Goal: Check status: Check status

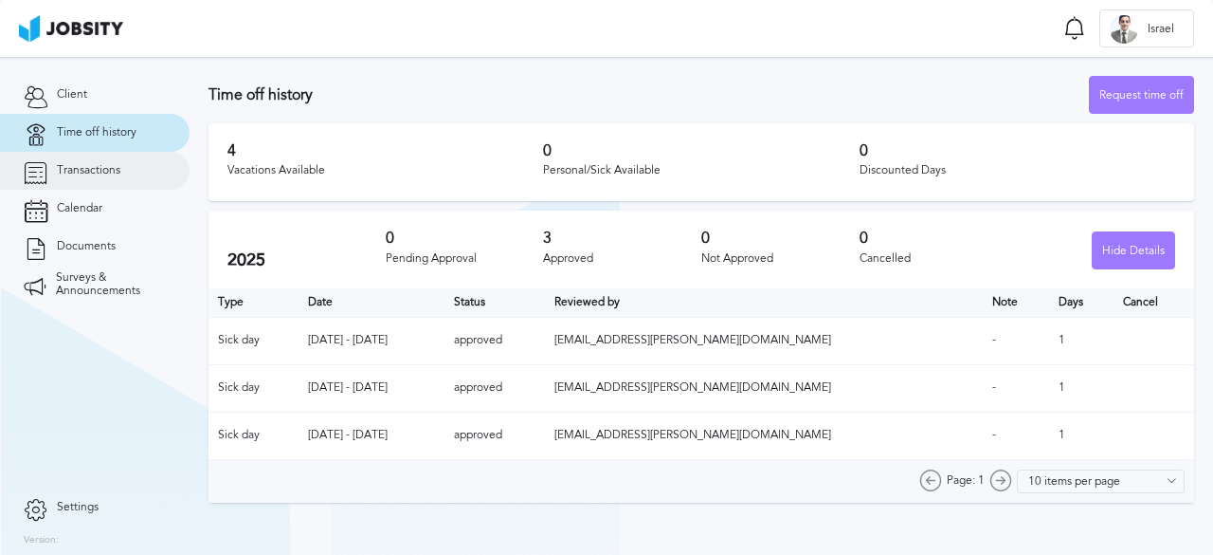
click at [119, 172] on span "Transactions" at bounding box center [89, 170] width 64 height 13
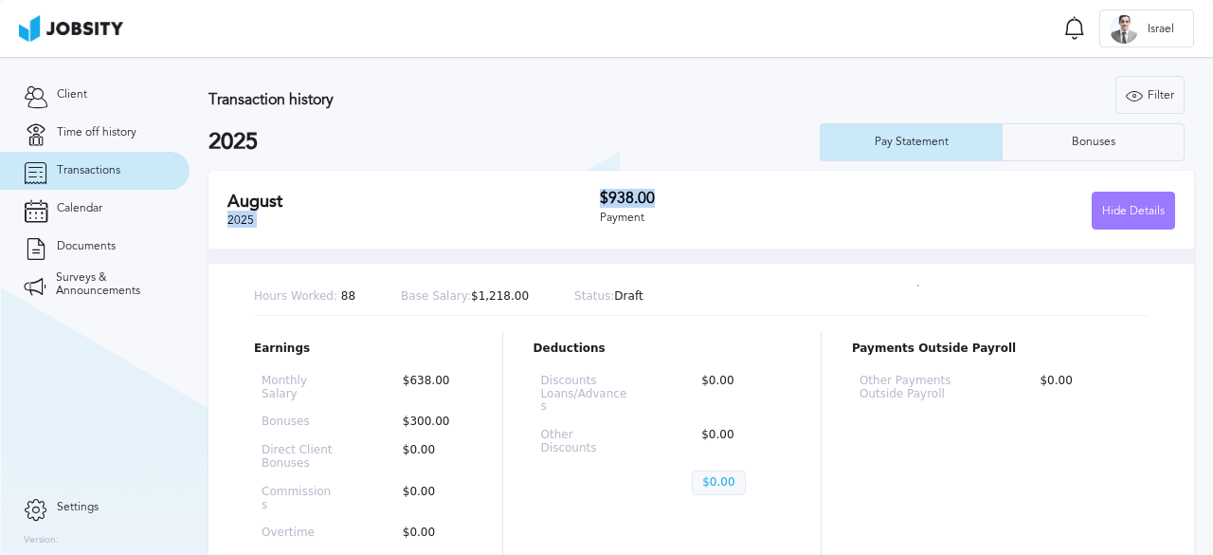
drag, startPoint x: 588, startPoint y: 194, endPoint x: 652, endPoint y: 192, distance: 64.5
click at [652, 192] on div "[DATE] $938.00 Payment Hide Details" at bounding box center [702, 210] width 986 height 78
click at [675, 220] on div "Payment" at bounding box center [743, 217] width 287 height 13
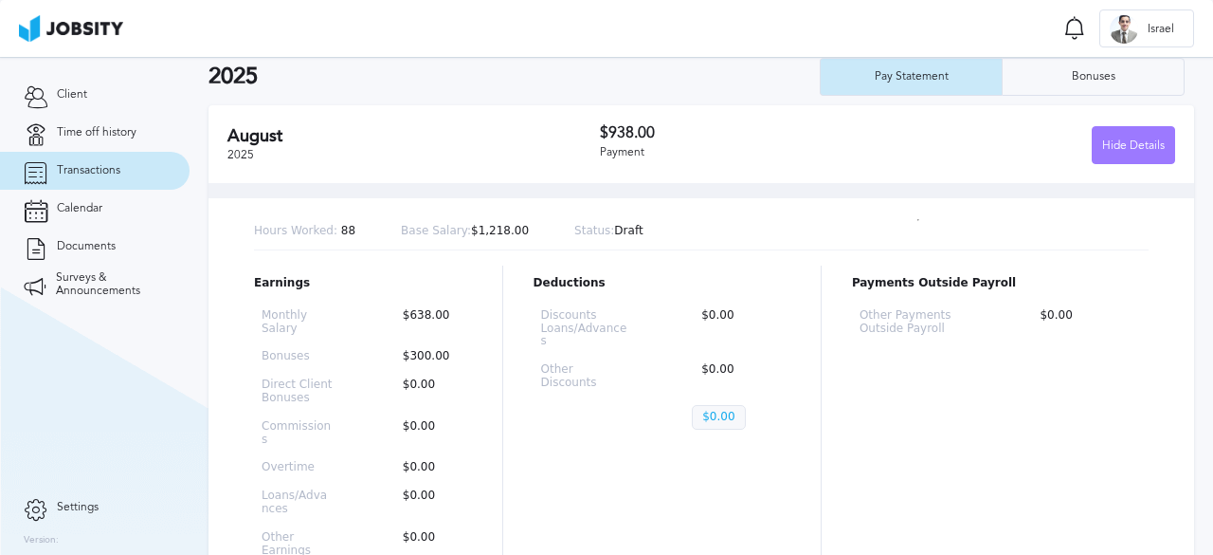
scroll to position [95, 0]
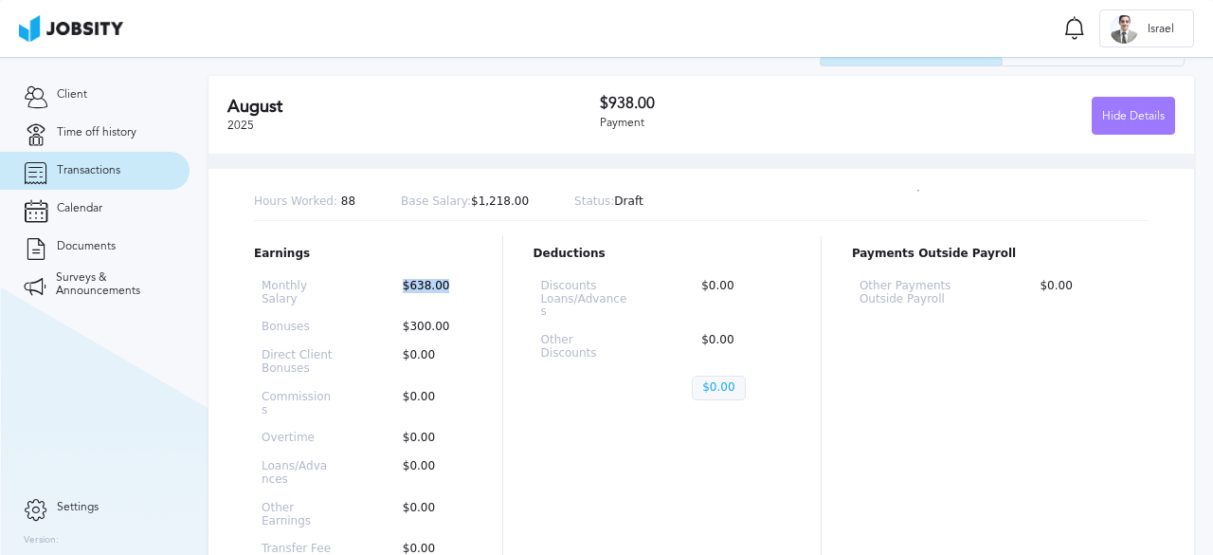
drag, startPoint x: 394, startPoint y: 285, endPoint x: 466, endPoint y: 277, distance: 72.5
click at [466, 277] on div "Monthly Salary $638.00 Bonuses $300.00 Direct Client Bonuses $0.00 Commissions …" at bounding box center [363, 441] width 218 height 338
click at [430, 338] on div "Monthly Salary $638.00 Bonuses $300.00 Direct Client Bonuses $0.00 Commissions …" at bounding box center [363, 441] width 218 height 338
drag, startPoint x: 454, startPoint y: 326, endPoint x: 398, endPoint y: 334, distance: 56.4
click at [398, 334] on div "Monthly Salary $638.00 Bonuses $300.00 Direct Client Bonuses $0.00 Commissions …" at bounding box center [363, 441] width 218 height 338
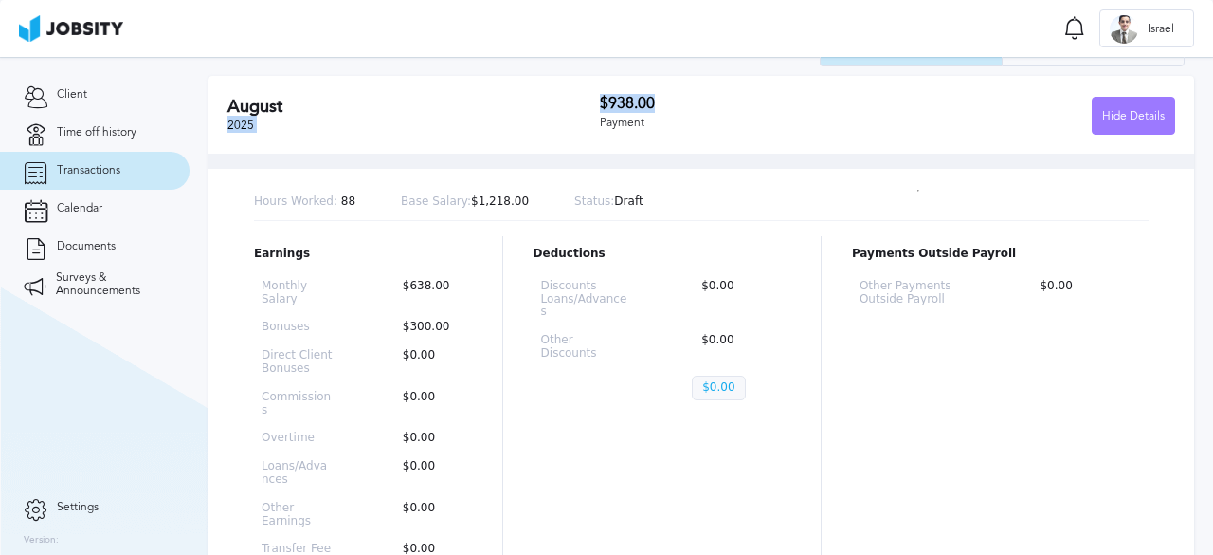
drag, startPoint x: 593, startPoint y: 115, endPoint x: 665, endPoint y: 103, distance: 72.9
click at [665, 103] on div "[DATE] $938.00 Payment Hide Details" at bounding box center [702, 115] width 986 height 78
click at [734, 122] on div "Payment" at bounding box center [743, 123] width 287 height 13
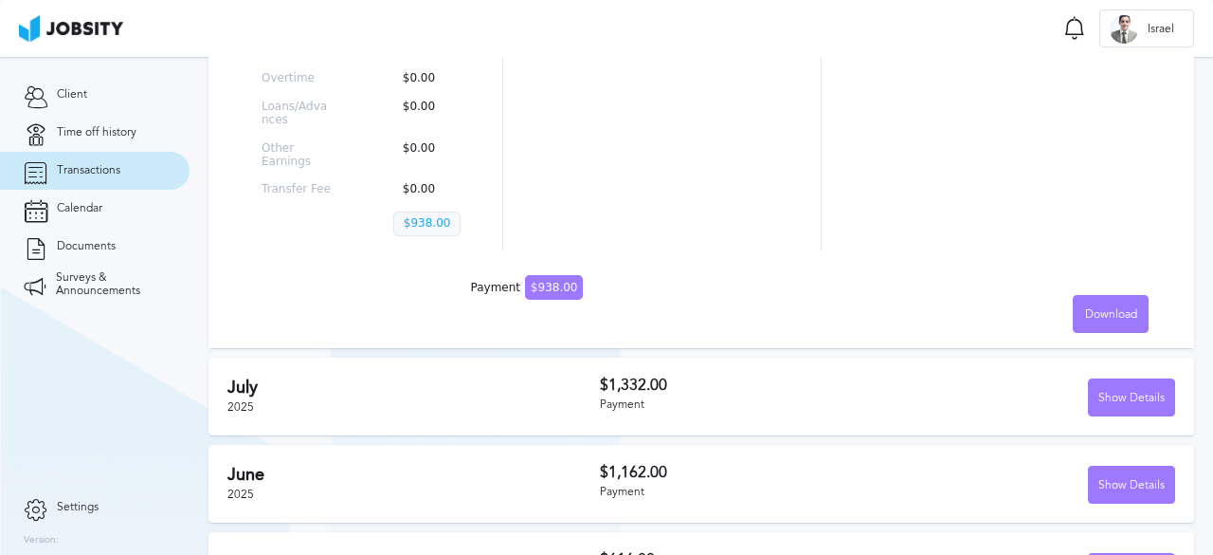
scroll to position [474, 0]
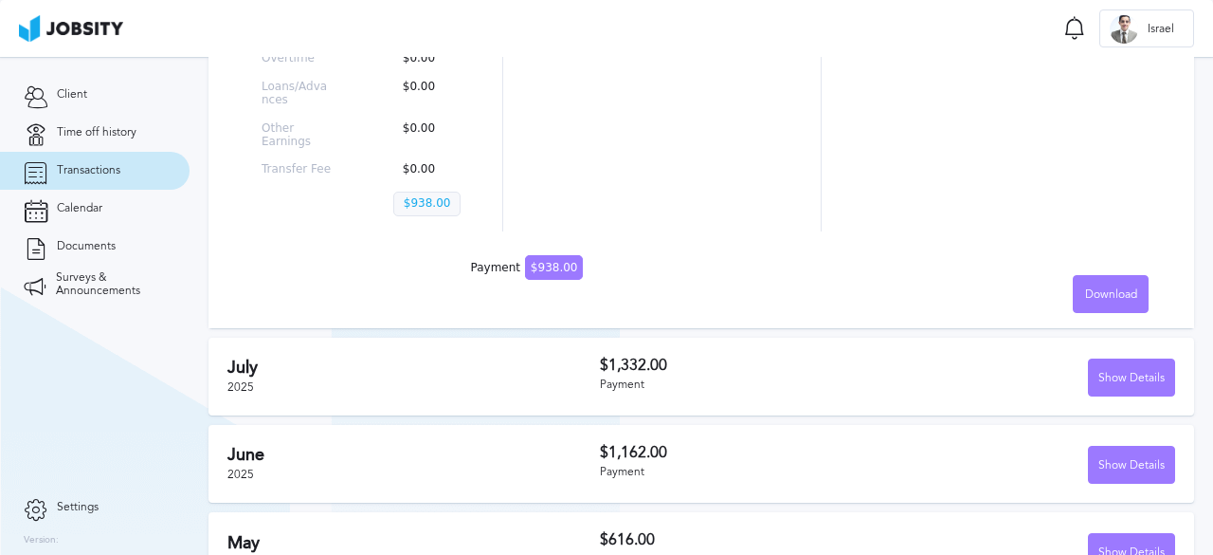
click at [628, 378] on div "Payment" at bounding box center [743, 384] width 287 height 13
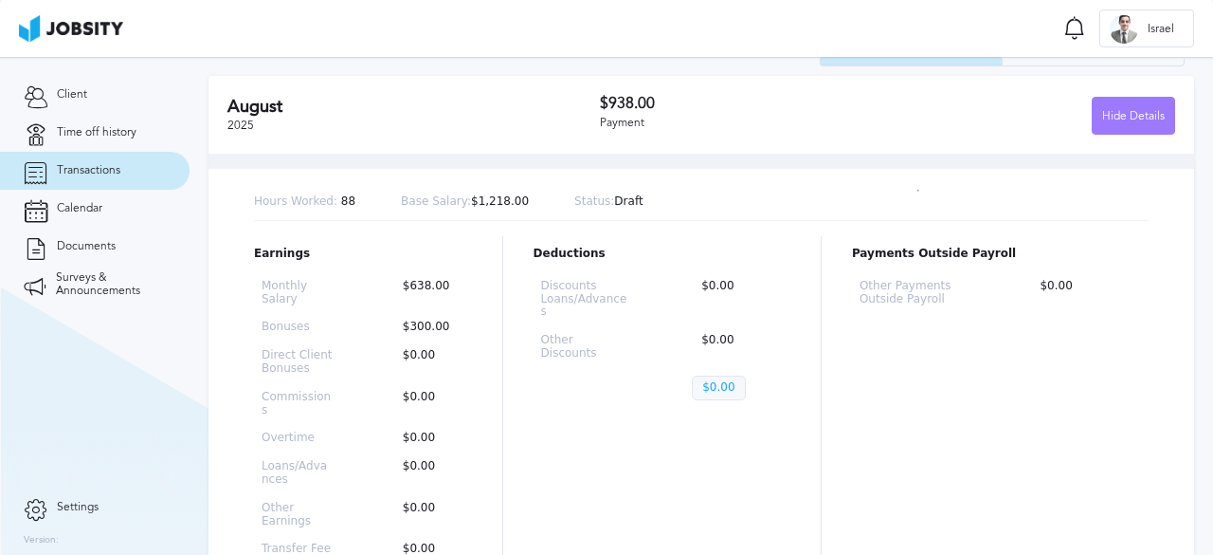
scroll to position [0, 0]
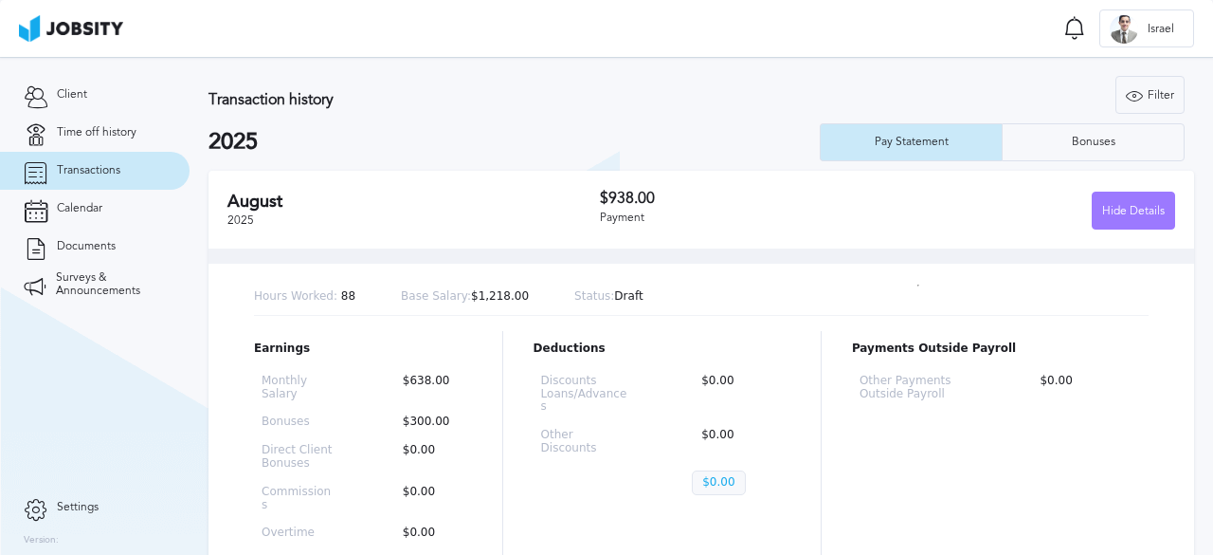
drag, startPoint x: 411, startPoint y: 183, endPoint x: 458, endPoint y: 195, distance: 48.1
click at [410, 183] on div "[DATE] $938.00 Payment Hide Details" at bounding box center [702, 210] width 986 height 78
click at [1128, 149] on div "Bonuses" at bounding box center [1093, 142] width 181 height 38
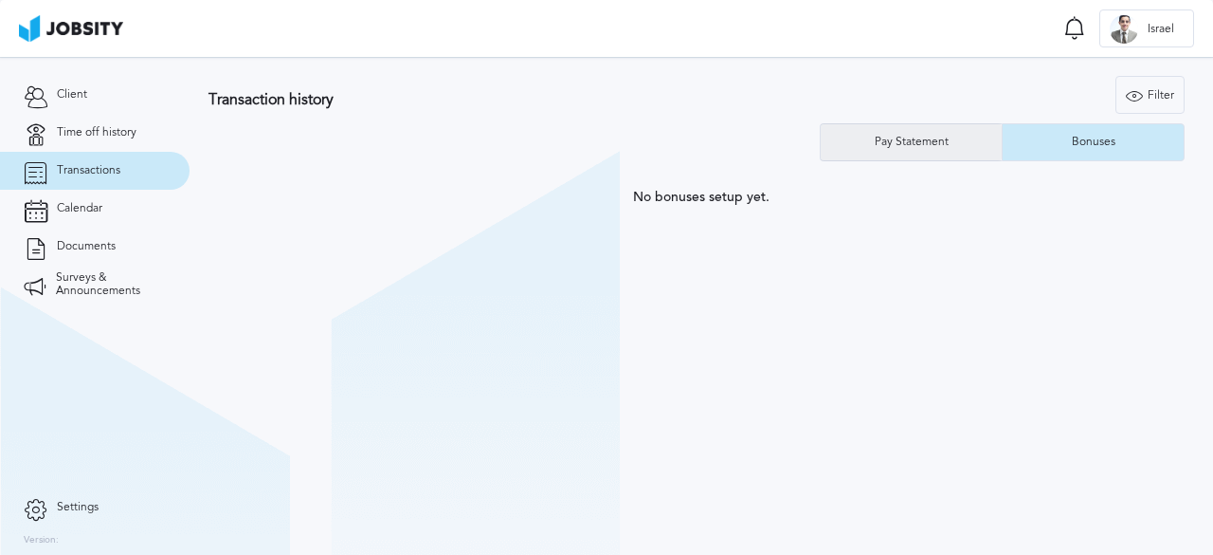
click at [937, 139] on div "Pay Statement" at bounding box center [911, 142] width 93 height 13
